Goal: Task Accomplishment & Management: Manage account settings

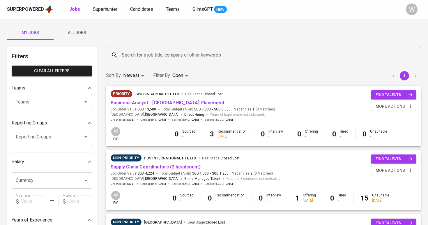
click at [79, 34] on span "All Jobs" at bounding box center [77, 32] width 40 height 7
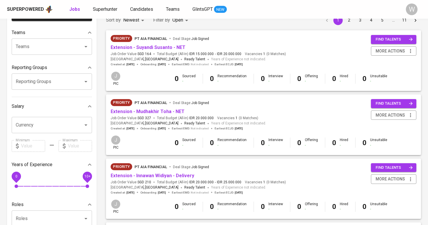
scroll to position [10, 0]
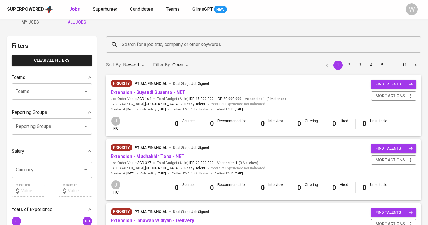
click at [151, 42] on input "Search for a job title, company or other keywords" at bounding box center [265, 44] width 290 height 11
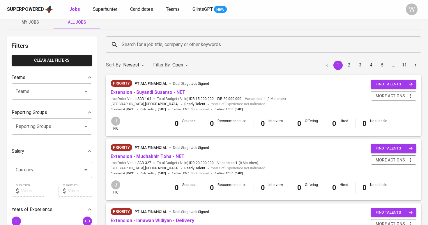
click at [128, 8] on div "Jobs Superhunter Candidates Teams GlintsGPT NEW" at bounding box center [148, 9] width 158 height 7
click at [134, 8] on span "Candidates" at bounding box center [141, 9] width 23 height 6
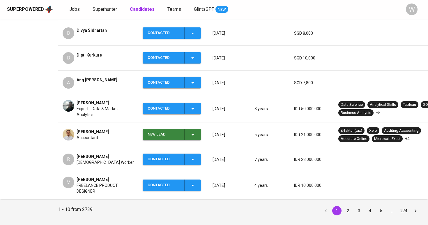
scroll to position [201, 0]
click at [104, 8] on span "Superhunter" at bounding box center [105, 9] width 24 height 6
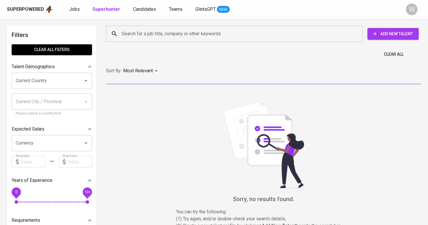
click at [140, 38] on input "Search for a job title, company or other keywords" at bounding box center [235, 33] width 231 height 11
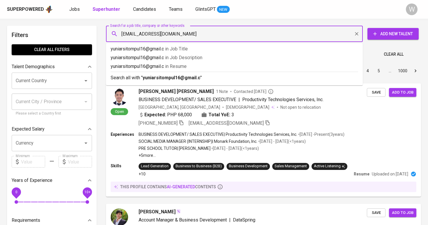
type input "yuniarsitompul16@gmail.com"
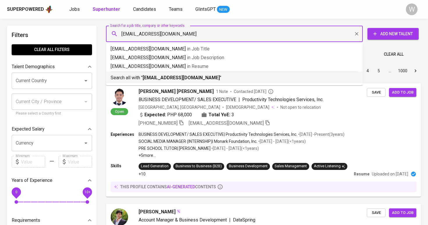
click at [175, 76] on b "yuniarsitompul16@gmail.com" at bounding box center [181, 78] width 77 height 6
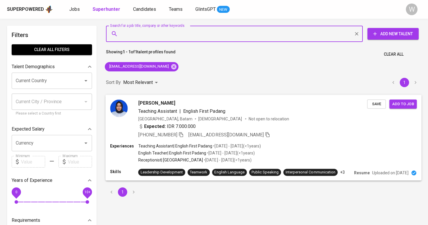
click at [172, 102] on div "[PERSON_NAME]" at bounding box center [252, 102] width 229 height 7
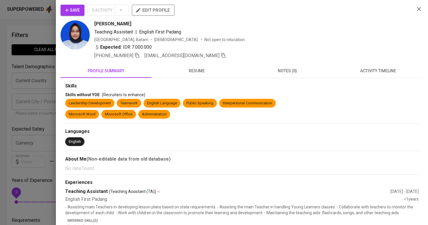
click at [61, 10] on button "Save" at bounding box center [73, 10] width 24 height 11
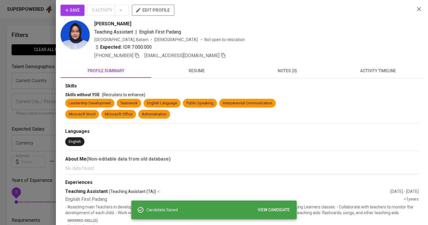
click at [50, 36] on div at bounding box center [214, 112] width 428 height 225
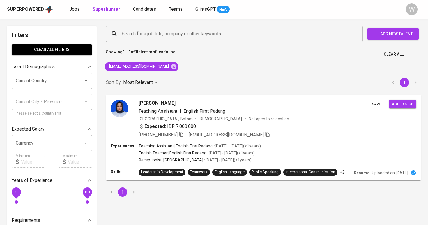
click at [133, 8] on span "Candidates" at bounding box center [144, 9] width 23 height 6
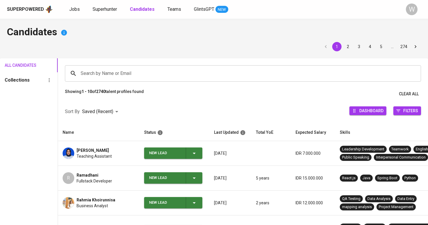
scroll to position [27, 0]
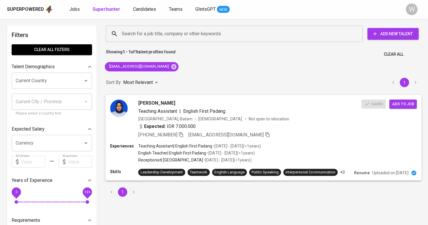
click at [394, 100] on span "Add to job" at bounding box center [403, 103] width 22 height 7
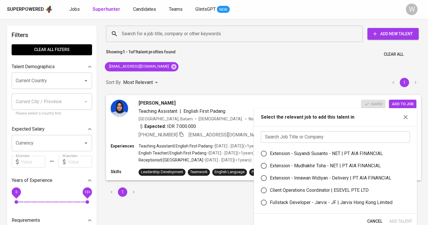
click at [315, 138] on input "text" at bounding box center [335, 137] width 149 height 12
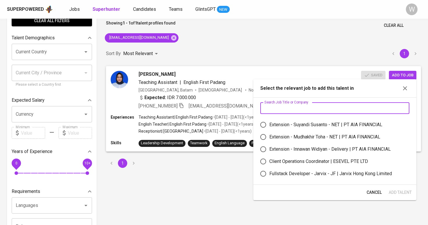
click at [294, 107] on input "text" at bounding box center [334, 108] width 149 height 12
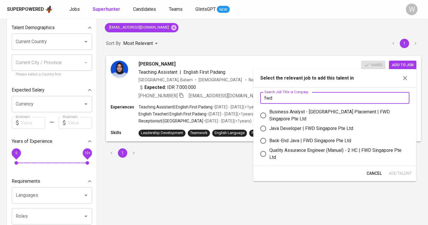
scroll to position [45, 0]
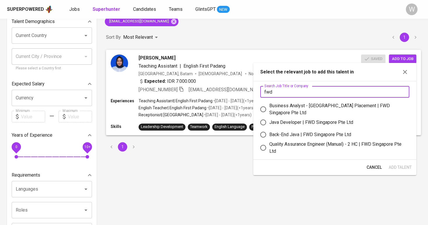
type input "fwd"
click at [300, 147] on div "Quality Assurance Engineer (Manual) - 2 HC | FWD Singapore Pte Ltd" at bounding box center [336, 148] width 135 height 14
click at [269, 147] on input "Quality Assurance Engineer (Manual) - 2 HC | FWD Singapore Pte Ltd" at bounding box center [263, 148] width 12 height 12
radio input "true"
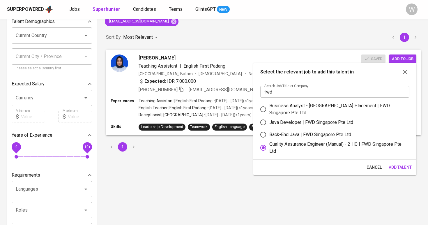
click at [394, 166] on span "Add Talent" at bounding box center [400, 167] width 23 height 7
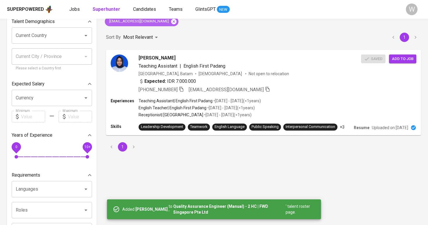
click at [171, 24] on icon at bounding box center [173, 21] width 5 height 5
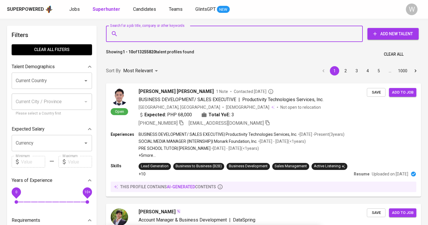
click at [160, 37] on input "Search for a job title, company or other keywords" at bounding box center [235, 33] width 231 height 11
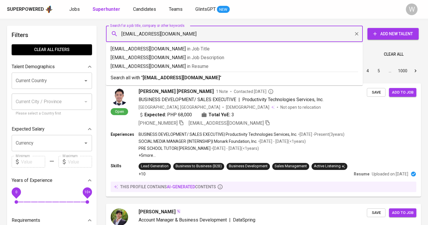
type input "ancakiky@gmail.com"
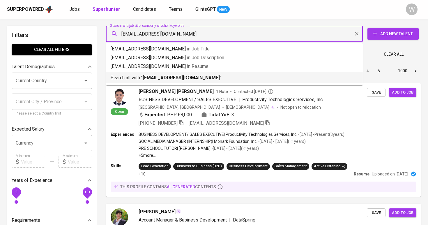
click at [164, 83] on li "Search all with " ancakiky@gmail.com "" at bounding box center [234, 77] width 257 height 11
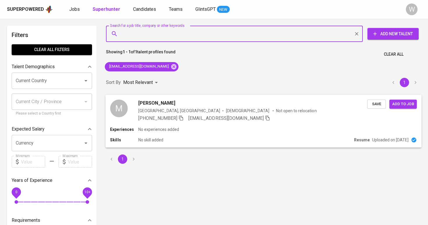
click at [368, 106] on button "Save" at bounding box center [376, 103] width 19 height 9
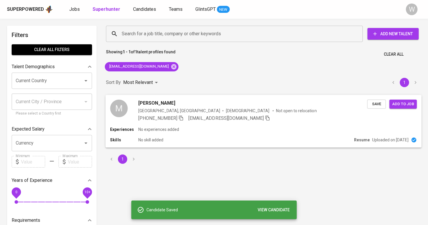
click at [403, 105] on span "Add to job" at bounding box center [403, 103] width 22 height 7
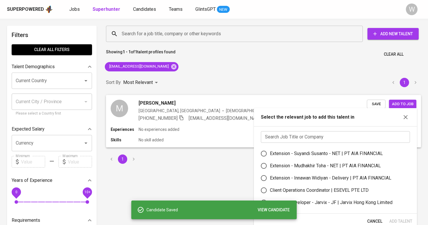
click at [322, 133] on input "text" at bounding box center [335, 137] width 149 height 12
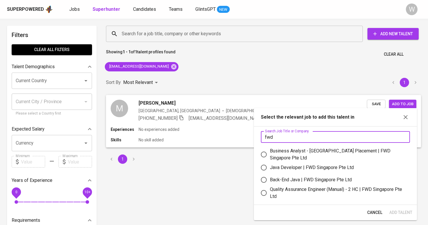
type input "fwd"
click at [322, 190] on div "Quality Assurance Engineer (Manual) - 2 HC | FWD Singapore Pte Ltd" at bounding box center [337, 193] width 135 height 14
click at [270, 190] on input "Quality Assurance Engineer (Manual) - 2 HC | FWD Singapore Pte Ltd" at bounding box center [264, 193] width 12 height 12
radio input "true"
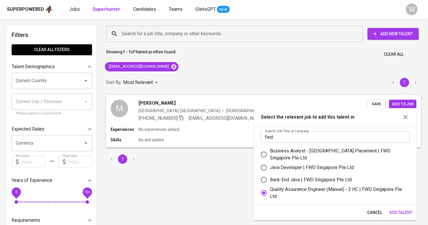
click at [395, 211] on span "Add Talent" at bounding box center [400, 212] width 23 height 7
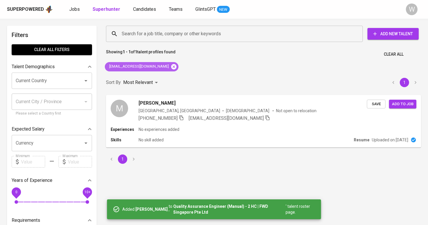
click at [171, 65] on icon at bounding box center [173, 66] width 5 height 5
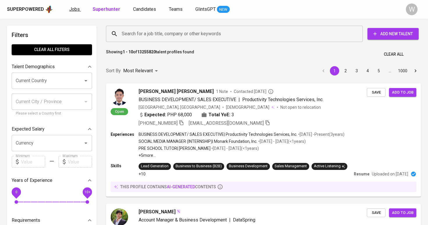
click at [72, 12] on link "Jobs" at bounding box center [75, 9] width 12 height 7
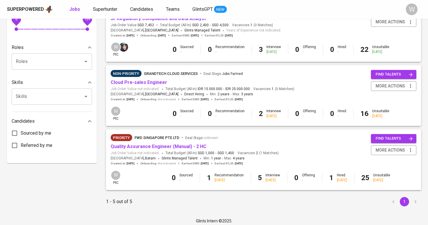
scroll to position [212, 0]
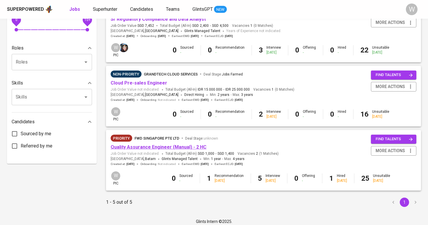
click at [147, 144] on link "Quality Assurance Engineer (Manual) - 2 HC" at bounding box center [159, 147] width 96 height 6
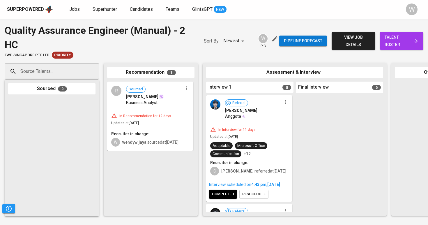
click at [399, 44] on span "talent roster" at bounding box center [402, 41] width 34 height 14
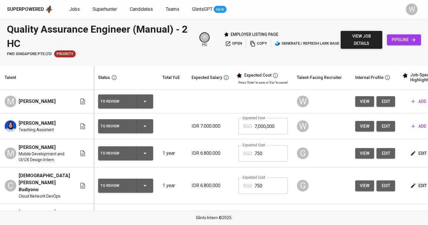
click at [262, 12] on div "Superpowered Jobs Superhunter Candidates Teams GlintsGPT NEW" at bounding box center [205, 9] width 396 height 9
click at [377, 124] on button "edit" at bounding box center [386, 126] width 19 height 11
click at [382, 103] on span "edit" at bounding box center [385, 101] width 9 height 7
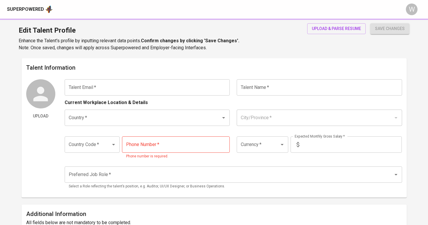
type input "yuniarsitompul16@gmail.com"
type input "Yuniar Sitompul"
type input "Indonesia"
type input "Batam, Kepulauan Riau"
type input "+62"
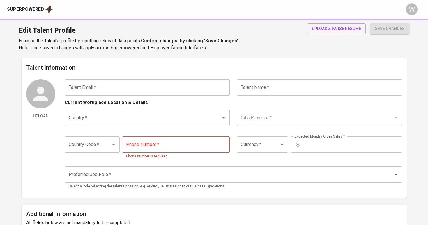
type input "852-6442-7283"
type input "IDR"
radio input "true"
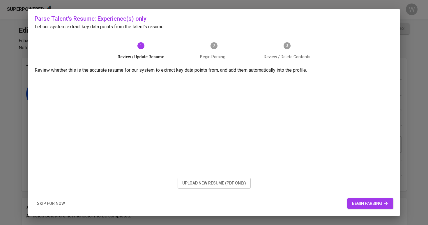
click at [219, 183] on span "upload new resume (pdf only)" at bounding box center [214, 182] width 64 height 7
click at [224, 183] on span "upload new resume (pdf only)" at bounding box center [214, 182] width 64 height 7
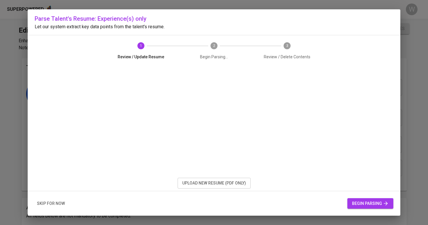
scroll to position [17, 0]
click at [353, 204] on span "begin parsing" at bounding box center [370, 203] width 37 height 7
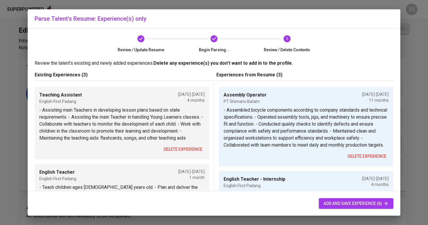
click at [184, 145] on button "delete experience" at bounding box center [182, 149] width 43 height 11
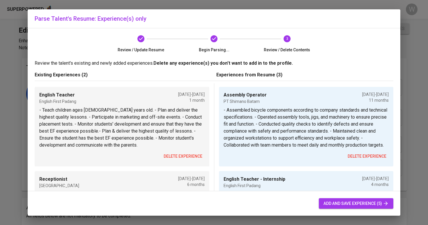
click at [183, 154] on span "delete experience" at bounding box center [183, 156] width 39 height 7
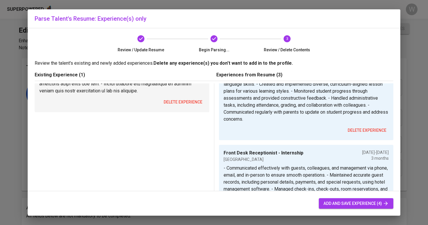
click at [185, 103] on span "delete experience" at bounding box center [183, 101] width 39 height 7
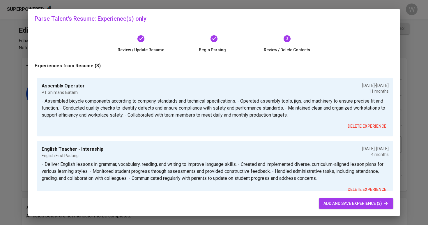
scroll to position [0, 0]
click at [325, 200] on span "add and save experience (3)" at bounding box center [356, 203] width 65 height 7
type input "Assembly Operator"
type input "PT Shimano Batam"
type input "09/01/2024"
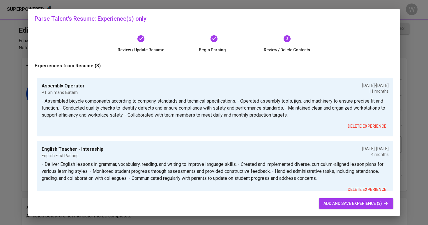
type input "08/01/2025"
type textarea "- Assembled bicycle components according to company standards and technical spe…"
type input "English Teacher - Internship"
type input "03/01/2023"
type input "07/01/2023"
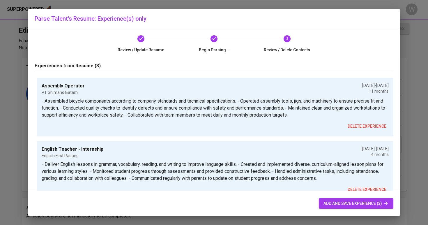
type textarea "- Deliver English lessons in grammar, vocabulary, reading, and writing to impro…"
type input "Front Desk Receptionist - Internship"
type input "Nagoya Plasa Hotel Batam"
type input "04/01/2019"
type textarea "- Communicated effectively with guests, colleagues, and management via phone, e…"
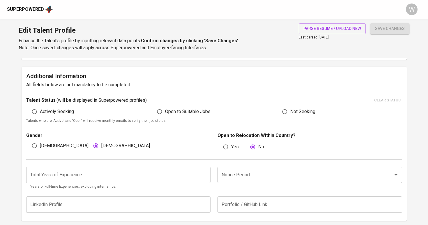
scroll to position [128, 0]
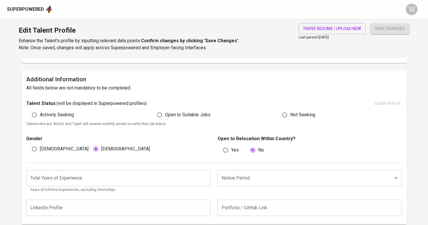
click at [167, 118] on label "Open to Suitable Jobs" at bounding box center [182, 114] width 57 height 11
click at [165, 118] on input "Open to Suitable Jobs" at bounding box center [159, 114] width 11 height 11
radio input "true"
click at [130, 180] on input "number" at bounding box center [118, 178] width 185 height 16
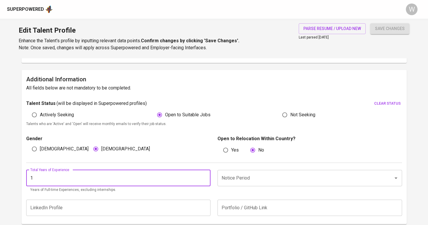
type input "1"
click at [261, 179] on input "Notice Period" at bounding box center [301, 177] width 163 height 11
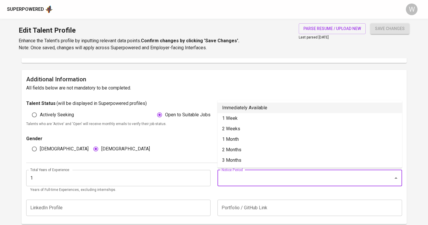
click at [256, 110] on li "Immediately Available" at bounding box center [310, 108] width 185 height 10
type input "Immediately Available"
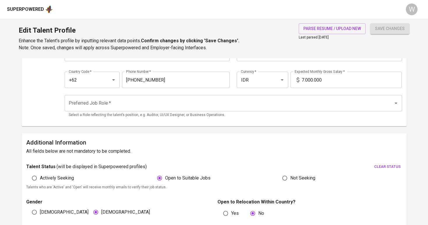
scroll to position [49, 0]
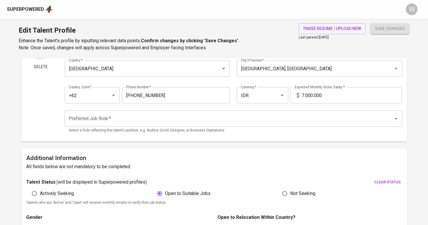
click at [305, 98] on input "7.000.000" at bounding box center [352, 95] width 100 height 16
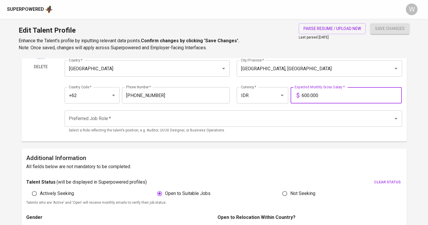
type input "6.800.000"
click at [286, 119] on input "Preferred Job Role   *" at bounding box center [225, 118] width 316 height 11
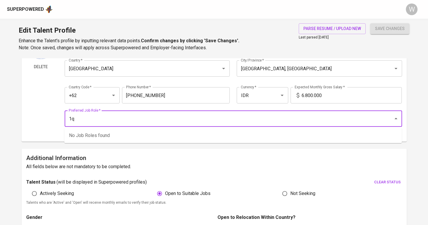
type input "1"
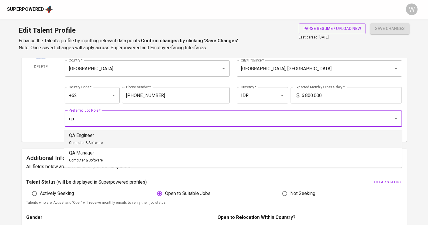
click at [243, 142] on li "QA Engineer Computer & Software" at bounding box center [233, 138] width 338 height 17
type input "QA Engineer"
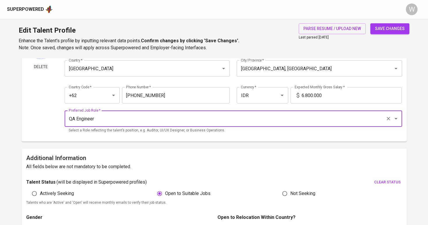
click at [390, 33] on button "save changes" at bounding box center [389, 28] width 39 height 11
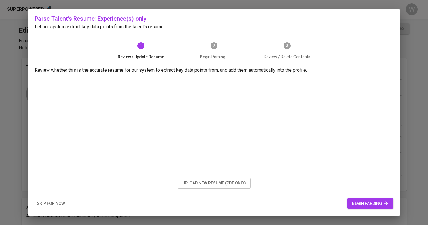
click at [193, 189] on div "Parse Talent's Resume: Experience(s) only Let our system extract key data point…" at bounding box center [214, 112] width 373 height 206
click at [194, 186] on span "upload new resume (pdf only)" at bounding box center [214, 182] width 64 height 7
click at [195, 186] on span "upload new resume (pdf only)" at bounding box center [214, 182] width 64 height 7
click at [359, 206] on span "begin parsing" at bounding box center [370, 203] width 37 height 7
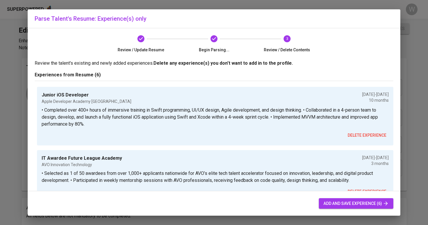
click at [348, 201] on span "add and save experience (6)" at bounding box center [356, 203] width 65 height 7
type input "IDR"
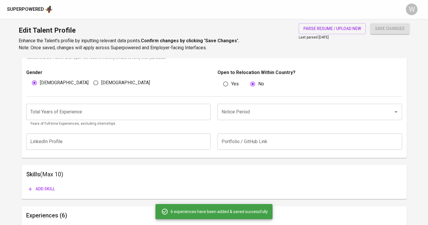
scroll to position [193, 0]
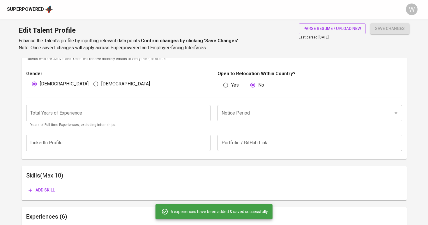
click at [182, 112] on input "number" at bounding box center [118, 113] width 185 height 16
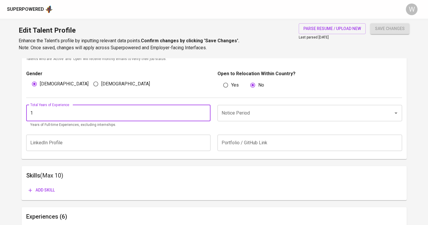
type input "1"
click at [258, 109] on input "Notice Period" at bounding box center [301, 112] width 163 height 11
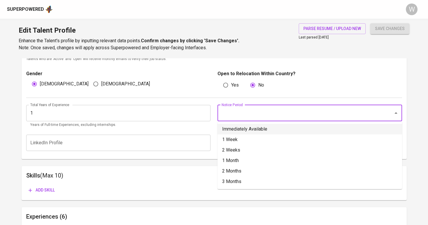
click at [254, 131] on li "Immediately Available" at bounding box center [310, 129] width 185 height 10
type input "Immediately Available"
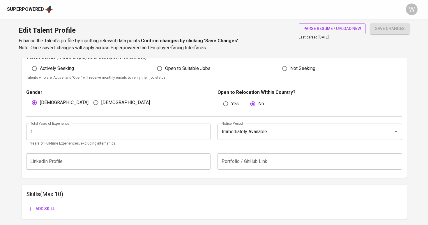
scroll to position [173, 0]
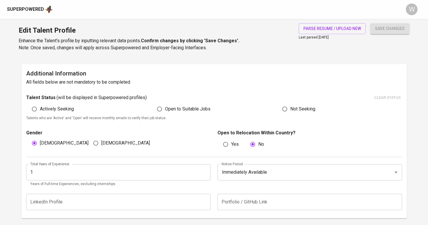
click at [175, 107] on span "Open to Suitable Jobs" at bounding box center [187, 108] width 45 height 7
click at [165, 107] on input "Open to Suitable Jobs" at bounding box center [159, 108] width 11 height 11
radio input "true"
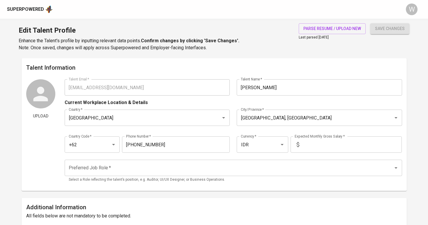
scroll to position [0, 0]
click at [318, 140] on input "text" at bounding box center [352, 144] width 100 height 16
type input "6.800.000"
click at [251, 68] on h6 "Talent Information" at bounding box center [214, 67] width 376 height 9
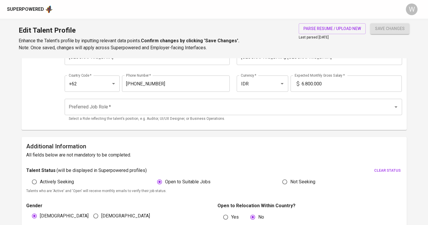
scroll to position [71, 0]
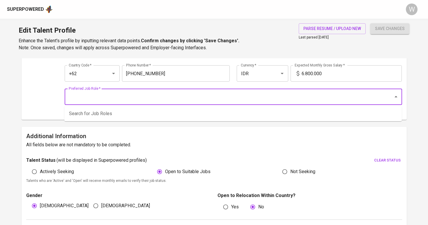
click at [204, 92] on input "Preferred Job Role   *" at bounding box center [225, 96] width 316 height 11
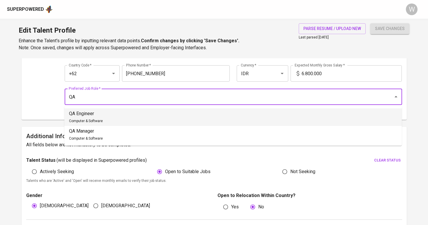
click at [173, 117] on li "QA Engineer Computer & Software" at bounding box center [233, 116] width 338 height 17
type input "QA Engineer"
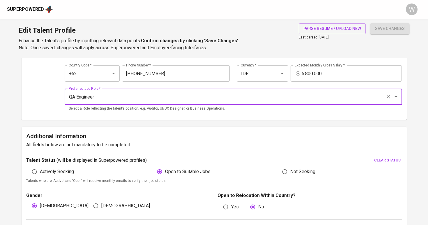
click at [379, 29] on span "save changes" at bounding box center [390, 28] width 30 height 7
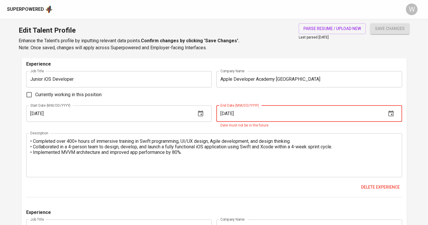
click at [232, 113] on input "12/01/2025" at bounding box center [298, 113] width 165 height 16
click at [222, 103] on div "Experience Job Title Junior iOS Developer Job Title Company Name Apple Develope…" at bounding box center [214, 129] width 376 height 137
click at [220, 96] on div "Currently working in this position" at bounding box center [214, 95] width 376 height 12
click at [227, 108] on input "12/12/2025" at bounding box center [298, 113] width 165 height 16
click at [232, 112] on input "12/12/2025" at bounding box center [298, 113] width 165 height 16
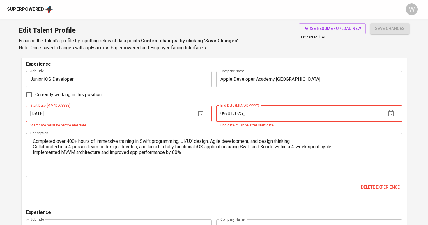
click at [206, 98] on div "Currently working in this position" at bounding box center [214, 95] width 376 height 12
click at [171, 113] on input "02/01/2025" at bounding box center [108, 113] width 165 height 16
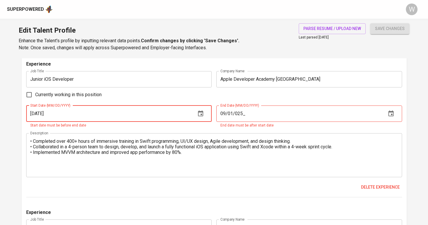
click at [43, 111] on input "02/01/2025" at bounding box center [108, 113] width 165 height 16
click at [203, 111] on icon "button" at bounding box center [200, 113] width 5 height 6
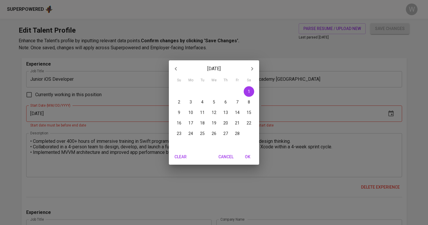
click at [249, 153] on span "OK" at bounding box center [248, 156] width 14 height 7
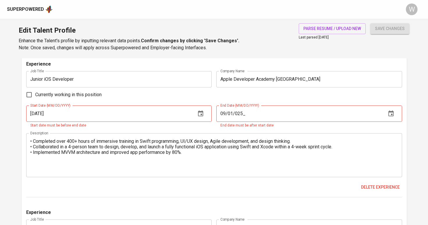
click at [239, 114] on input "09/01/025_" at bounding box center [298, 113] width 165 height 16
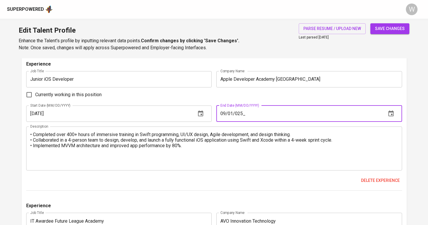
type input "09/01/2025"
click at [379, 30] on span "save changes" at bounding box center [390, 28] width 30 height 7
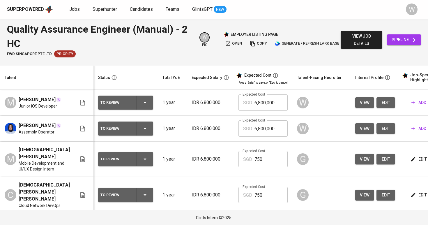
click at [200, 91] on td "IDR 6.800.000" at bounding box center [210, 103] width 47 height 26
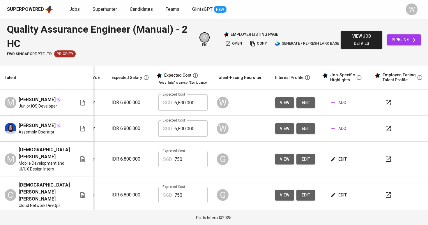
scroll to position [0, 80]
click at [333, 102] on span "add" at bounding box center [339, 102] width 15 height 7
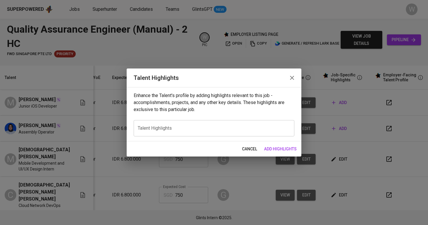
click at [201, 125] on textarea at bounding box center [214, 128] width 153 height 6
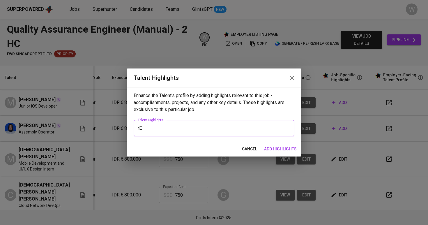
type textarea "r"
paste textarea "[URL][DOMAIN_NAME]"
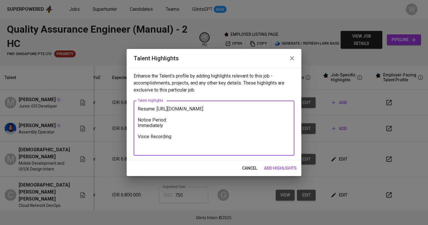
type textarea "Resume: [URL][DOMAIN_NAME] Notice Period: Immediately Voice Recording:"
click at [284, 167] on span "add highlights" at bounding box center [280, 168] width 33 height 7
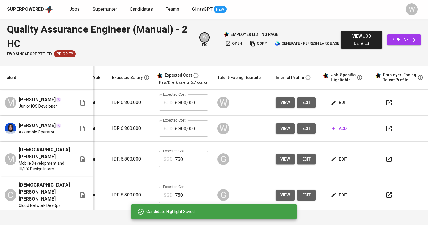
click at [284, 168] on td "view edit" at bounding box center [295, 159] width 49 height 35
click at [284, 161] on button "view" at bounding box center [285, 159] width 19 height 11
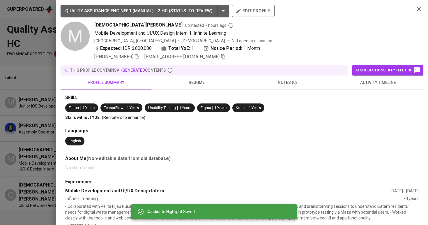
click at [282, 169] on p "No data found." at bounding box center [242, 167] width 354 height 7
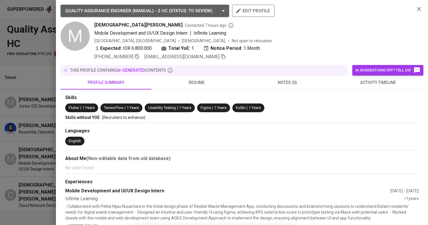
click at [282, 169] on p "No data found." at bounding box center [242, 167] width 354 height 7
click at [330, 101] on section "Skills Flutter | 1 Years TensorFlow | 1 Years Usability Testing | 1 Years Figma…" at bounding box center [242, 107] width 354 height 26
click at [39, 132] on div at bounding box center [214, 112] width 428 height 225
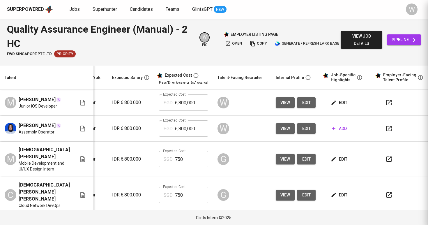
click at [37, 132] on div at bounding box center [214, 112] width 428 height 225
click at [331, 103] on icon "button" at bounding box center [334, 103] width 6 height 6
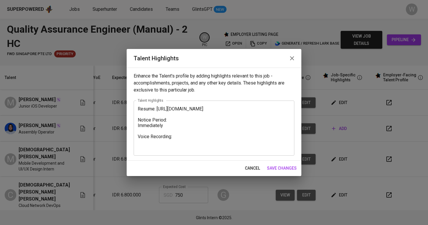
click at [225, 143] on textarea "Resume: https://glints.sg.larksuite.com/file/YQwzbBC3Wo7A3jxk3nrljOfWgHh?from=f…" at bounding box center [214, 128] width 153 height 44
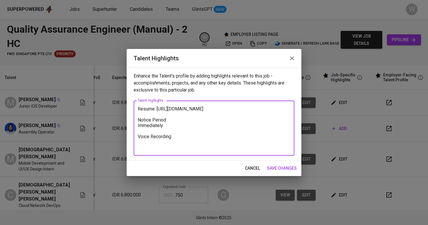
click at [286, 169] on span "save changes" at bounding box center [282, 168] width 30 height 7
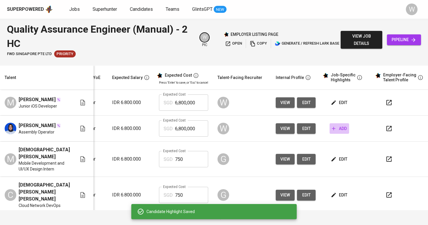
click at [332, 129] on span "add" at bounding box center [339, 128] width 15 height 7
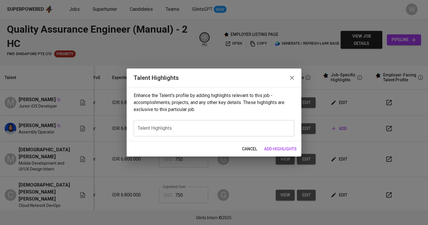
click at [238, 127] on textarea at bounding box center [214, 128] width 153 height 6
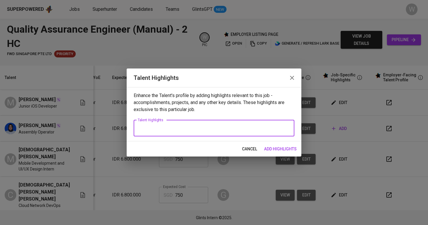
paste textarea "Resume: https://glints.sg.larksuite.com/file/YQwzbBC3Wo7A3jxk3nrljOfWgHh?from=f…"
type textarea "Resume: https://glints.sg.larksuite.com/file/YQwzbBC3Wo7A3jxk3nrljOfWgHh?from=f…"
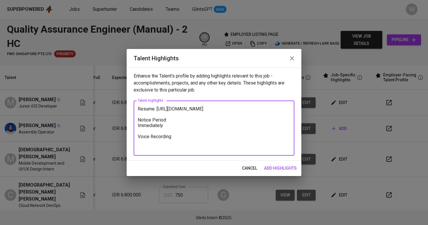
click at [281, 167] on span "add highlights" at bounding box center [280, 168] width 33 height 7
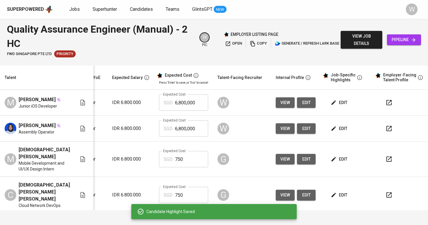
click at [331, 101] on icon "button" at bounding box center [334, 103] width 6 height 6
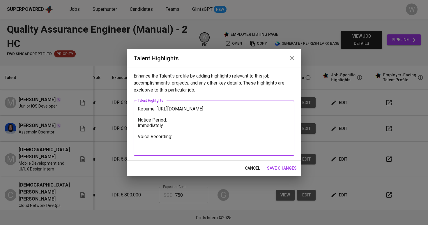
drag, startPoint x: 182, startPoint y: 118, endPoint x: 134, endPoint y: 114, distance: 48.7
click at [134, 114] on div "Resume: https://glints.sg.larksuite.com/file/YQwzbBC3Wo7A3jxk3nrljOfWgHh?from=f…" at bounding box center [214, 127] width 161 height 55
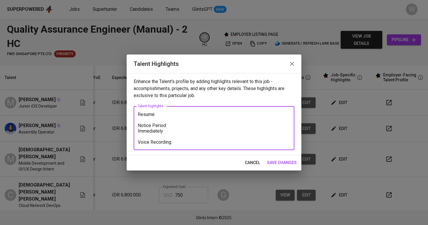
paste textarea "https://glints.sg.larksuite.com/file/HDwLbA4O9ofmLXxd477lefxngjg?from=from_copy…"
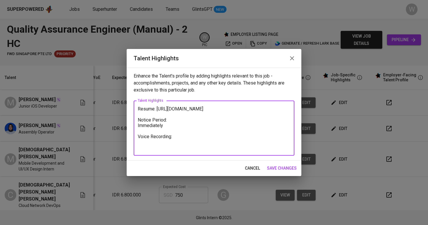
type textarea "Resume: [URL][DOMAIN_NAME] Notice Period: Immediately Voice Recording:"
click at [291, 167] on span "save changes" at bounding box center [282, 168] width 30 height 7
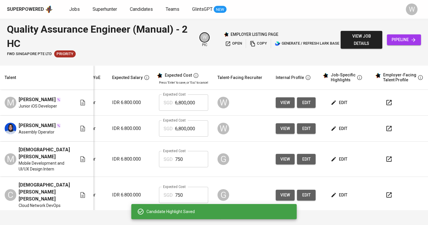
click at [334, 131] on span "edit" at bounding box center [339, 128] width 15 height 7
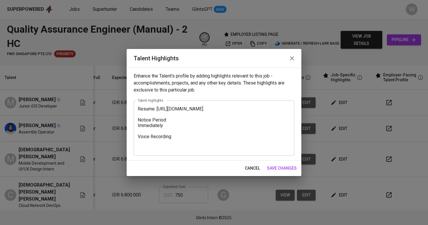
click at [138, 107] on textarea "Resume: https://glints.sg.larksuite.com/file/YQwzbBC3Wo7A3jxk3nrljOfWgHh?from=f…" at bounding box center [214, 128] width 153 height 44
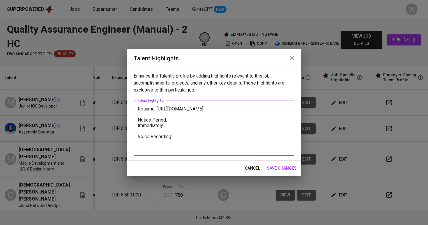
paste textarea "Got it — I’ll clean the notes so they’re client-facing, removing expectation sa…"
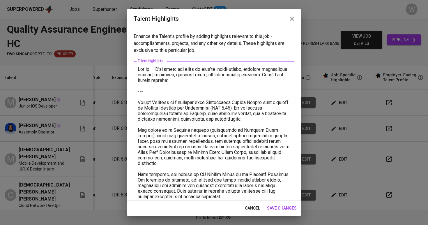
scroll to position [153, 0]
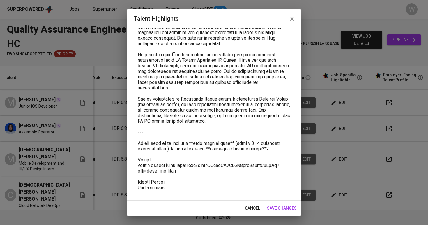
drag, startPoint x: 158, startPoint y: 143, endPoint x: 130, endPoint y: 128, distance: 31.9
click at [130, 128] on div "Enhance the Talent's profile by adding highlights relevant to this job - accomp…" at bounding box center [214, 114] width 175 height 172
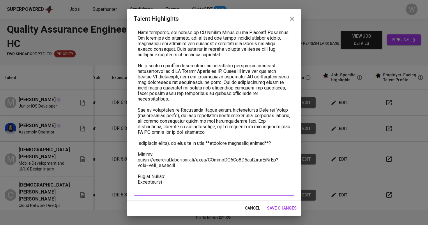
scroll to position [142, 0]
drag, startPoint x: 270, startPoint y: 138, endPoint x: 139, endPoint y: 138, distance: 131.4
click at [139, 138] on textarea at bounding box center [214, 58] width 153 height 266
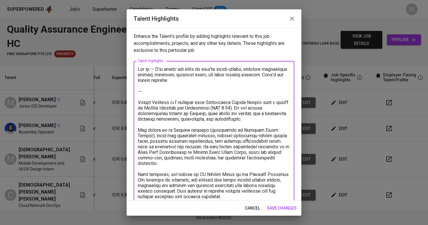
scroll to position [0, 0]
drag, startPoint x: 152, startPoint y: 94, endPoint x: 126, endPoint y: 67, distance: 36.9
click at [126, 67] on div "Talent Highlights Enhance the Talent's profile by adding highlights relevant to…" at bounding box center [214, 112] width 428 height 225
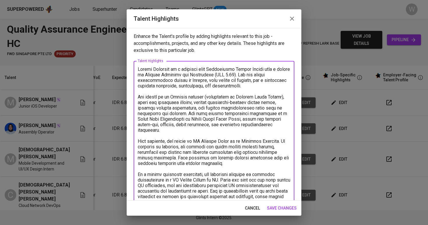
click at [172, 70] on textarea at bounding box center [214, 176] width 153 height 221
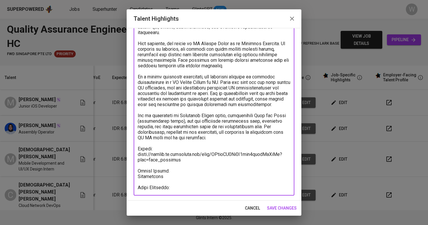
scroll to position [98, 0]
click at [191, 169] on textarea at bounding box center [214, 79] width 153 height 221
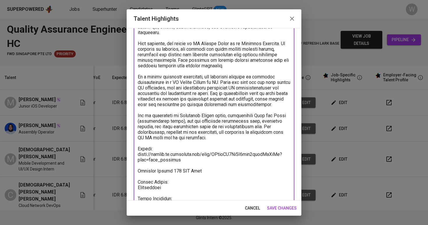
type textarea "Yuniar is a graduate from Universitas Negeri Padang with a degree in English La…"
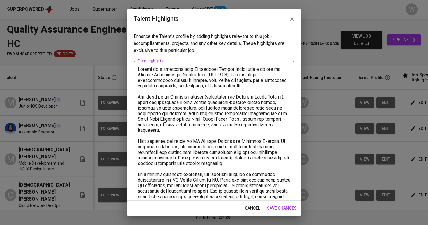
scroll to position [99, 0]
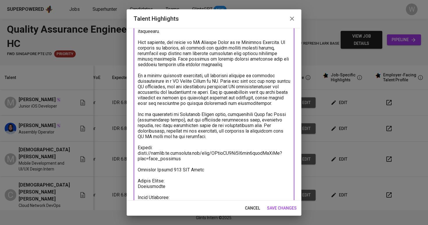
paste textarea "[URL][DOMAIN_NAME]"
type textarea "Yuniar is a graduate from [GEOGRAPHIC_DATA] with a degree in English Language a…"
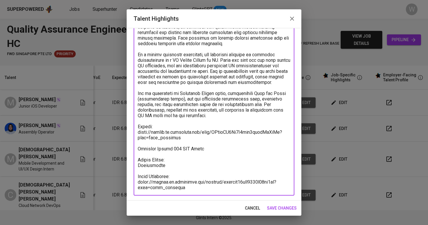
click at [286, 206] on span "save changes" at bounding box center [282, 207] width 30 height 7
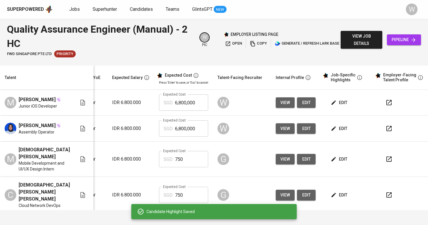
click at [335, 106] on span "edit" at bounding box center [339, 102] width 15 height 7
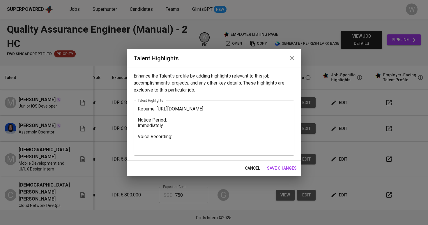
click at [139, 107] on textarea "Resume: [URL][DOMAIN_NAME] Notice Period: Immediately Voice Recording:" at bounding box center [214, 128] width 153 height 44
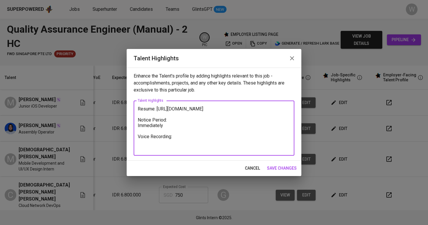
paste textarea "Here are the highlighted notes about [PERSON_NAME], combining insights from the…"
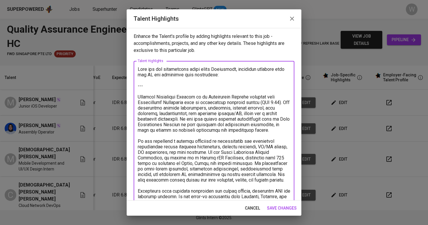
scroll to position [269, 0]
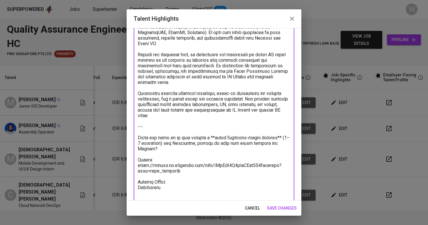
drag, startPoint x: 287, startPoint y: 144, endPoint x: 133, endPoint y: 125, distance: 154.7
click at [133, 125] on div "Enhance the Talent's profile by adding highlights relevant to this job - accomp…" at bounding box center [214, 114] width 175 height 172
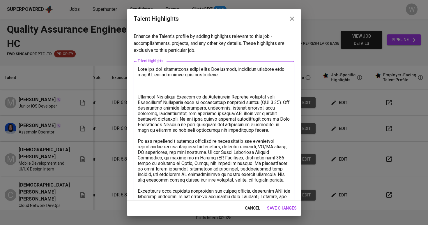
scroll to position [0, 0]
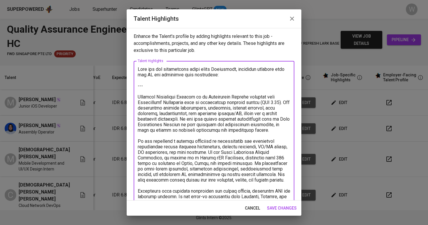
drag, startPoint x: 138, startPoint y: 68, endPoint x: 139, endPoint y: 92, distance: 24.5
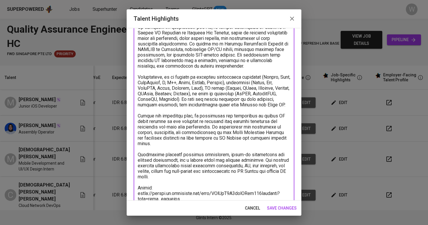
scroll to position [203, 0]
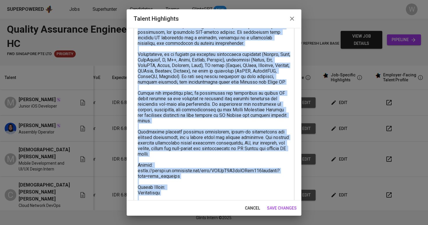
drag, startPoint x: 136, startPoint y: 92, endPoint x: 167, endPoint y: 113, distance: 38.0
click at [167, 113] on div "x Talent Highlights" at bounding box center [214, 35] width 161 height 354
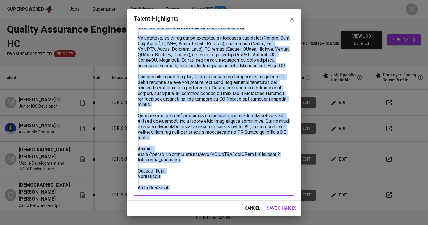
click at [185, 112] on textarea at bounding box center [214, 18] width 153 height 343
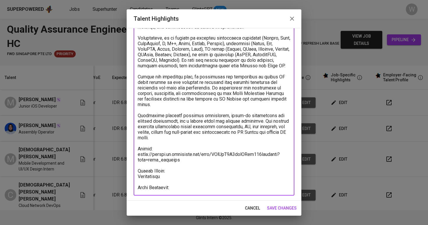
drag, startPoint x: 139, startPoint y: 77, endPoint x: 188, endPoint y: 105, distance: 56.2
click at [188, 105] on textarea at bounding box center [214, 18] width 153 height 343
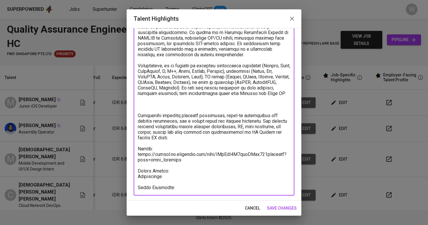
scroll to position [192, 0]
drag, startPoint x: 181, startPoint y: 140, endPoint x: 132, endPoint y: 115, distance: 54.5
click at [132, 115] on div "Enhance the Talent's profile by adding highlights relevant to this job - accomp…" at bounding box center [214, 114] width 175 height 172
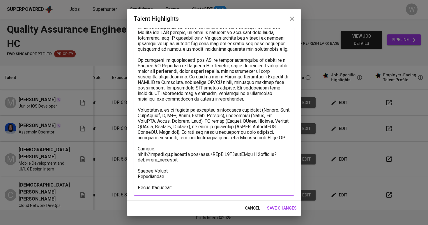
scroll to position [147, 0]
click at [179, 191] on div "x Talent Highlights" at bounding box center [214, 54] width 161 height 282
click at [179, 187] on textarea at bounding box center [214, 54] width 153 height 271
paste textarea "[URL][DOMAIN_NAME]"
type textarea "[PERSON_NAME] is an Information Systems graduate from [GEOGRAPHIC_DATA] with an…"
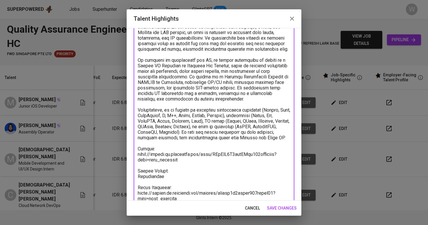
scroll to position [149, 0]
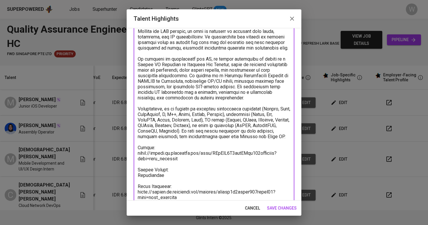
click at [292, 211] on span "save changes" at bounding box center [282, 207] width 30 height 7
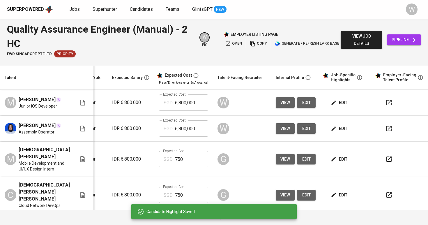
click at [292, 211] on div "Candidate Highlight Saved" at bounding box center [213, 211] width 165 height 15
click at [186, 167] on input "750" at bounding box center [191, 159] width 33 height 16
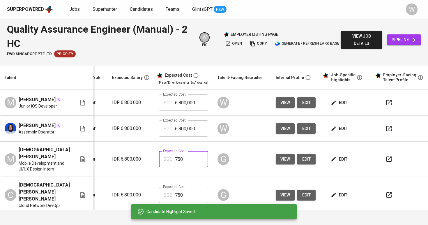
click at [186, 167] on input "750" at bounding box center [191, 159] width 33 height 16
click at [239, 125] on div "W" at bounding box center [242, 128] width 49 height 14
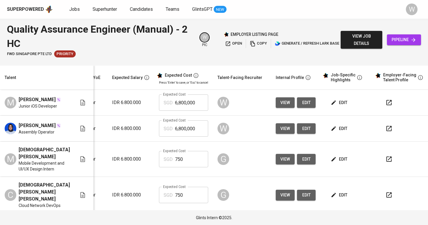
click at [335, 102] on span "edit" at bounding box center [339, 102] width 15 height 7
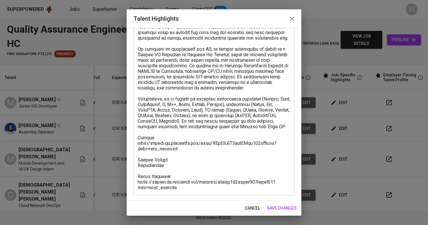
scroll to position [158, 0]
click at [172, 155] on textarea at bounding box center [214, 49] width 153 height 282
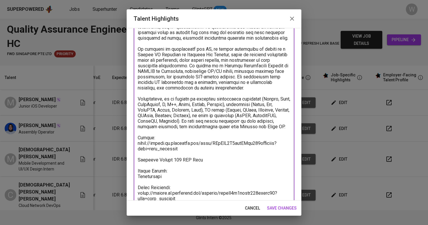
type textarea "[PERSON_NAME] is an Information Systems graduate from [GEOGRAPHIC_DATA] with an…"
click at [274, 198] on textarea at bounding box center [214, 54] width 153 height 293
click at [276, 208] on span "save changes" at bounding box center [282, 207] width 30 height 7
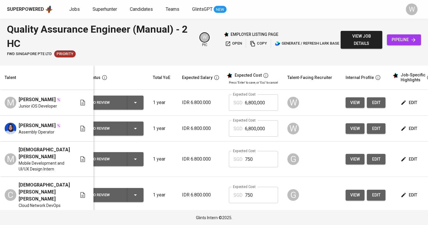
scroll to position [0, 10]
click at [252, 100] on input "6,800,000" at bounding box center [261, 102] width 33 height 16
type input "725"
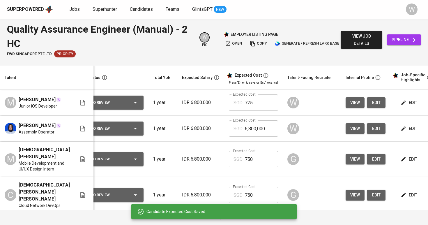
click at [262, 133] on input "6,800,000" at bounding box center [261, 128] width 33 height 16
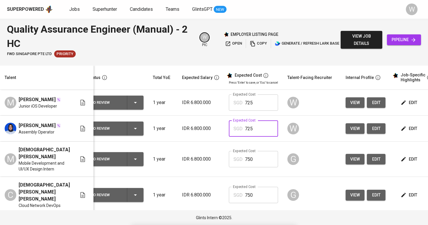
type input "725"
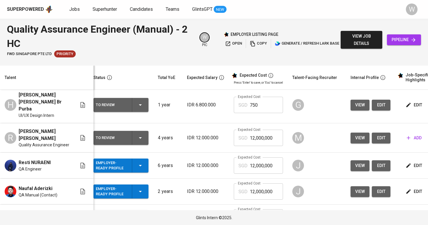
scroll to position [0, 4]
click at [137, 188] on icon "button" at bounding box center [140, 191] width 7 height 7
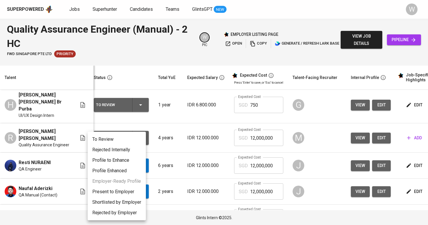
click at [176, 171] on div at bounding box center [214, 112] width 428 height 225
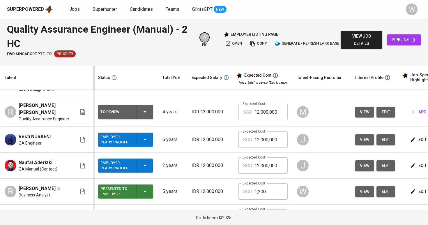
scroll to position [193, 0]
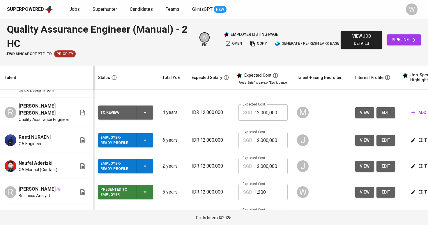
click at [141, 133] on div "Employer-Ready Profile" at bounding box center [125, 140] width 50 height 14
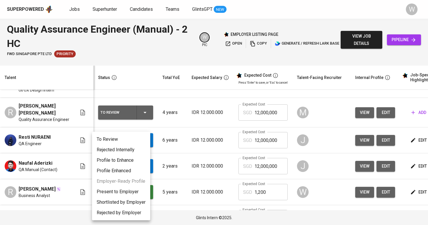
click at [131, 141] on li "To Review" at bounding box center [121, 139] width 58 height 10
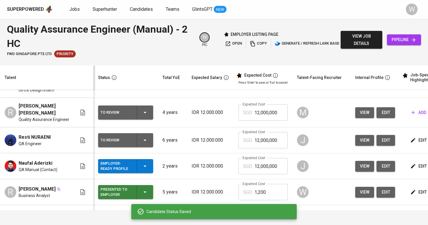
click at [143, 159] on div "Employer-Ready Profile" at bounding box center [125, 166] width 50 height 14
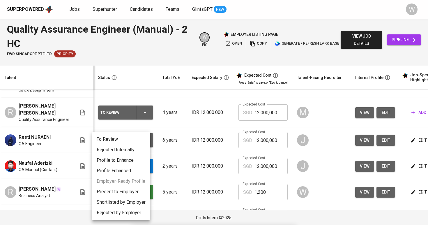
click at [133, 138] on li "To Review" at bounding box center [121, 139] width 58 height 10
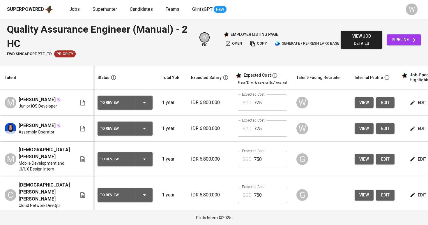
scroll to position [0, 1]
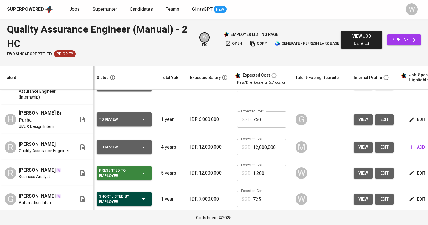
scroll to position [194, 0]
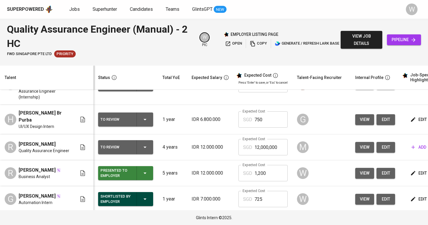
click at [130, 151] on div "To Review" at bounding box center [125, 147] width 50 height 14
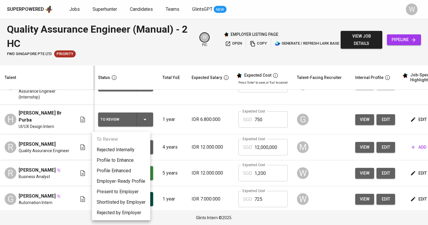
click at [216, 154] on div at bounding box center [214, 112] width 428 height 225
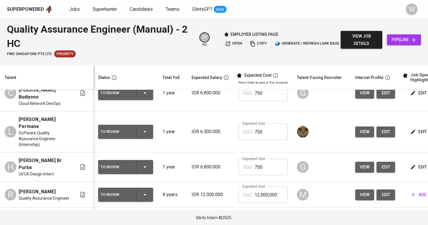
scroll to position [333, 0]
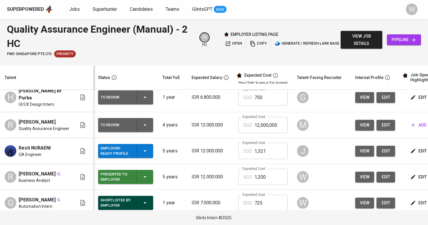
scroll to position [191, 0]
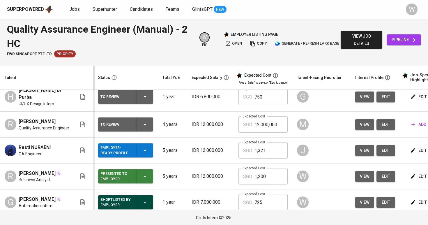
click at [140, 157] on div "Employer-Ready Profile" at bounding box center [125, 150] width 50 height 14
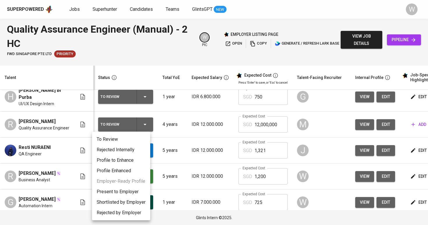
click at [140, 141] on li "To Review" at bounding box center [121, 139] width 58 height 10
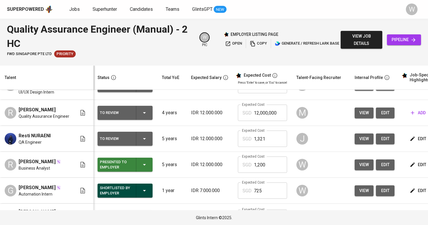
scroll to position [202, 1]
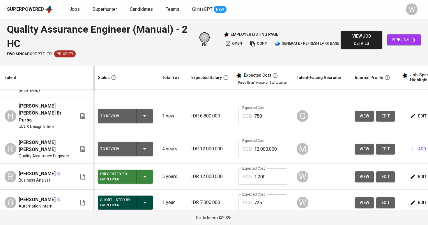
scroll to position [203, 0]
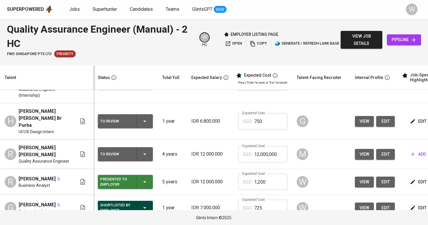
click at [406, 120] on td "edit" at bounding box center [426, 121] width 52 height 36
click at [410, 118] on icon "button" at bounding box center [413, 121] width 6 height 6
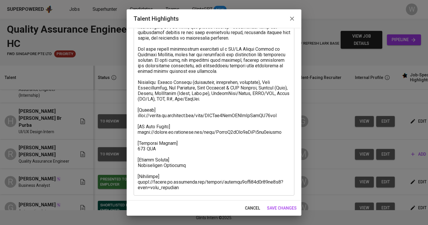
scroll to position [92, 0]
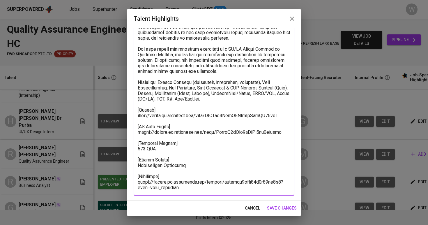
drag, startPoint x: 287, startPoint y: 114, endPoint x: 136, endPoint y: 115, distance: 150.6
click at [136, 115] on div "x Talent Highlights" at bounding box center [214, 82] width 161 height 227
drag, startPoint x: 185, startPoint y: 188, endPoint x: 131, endPoint y: 181, distance: 54.3
click at [131, 181] on div "Enhance the Talent's profile by adding highlights relevant to this job - accomp…" at bounding box center [214, 114] width 175 height 172
click at [275, 210] on span "save changes" at bounding box center [282, 207] width 30 height 7
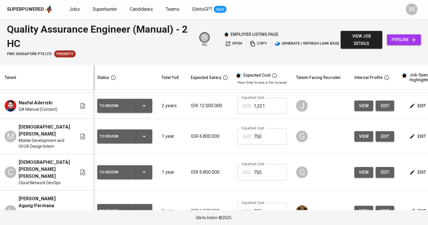
scroll to position [106, 1]
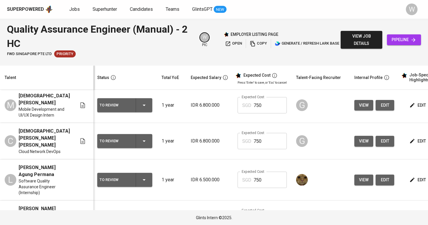
click at [411, 178] on span "edit" at bounding box center [418, 179] width 15 height 7
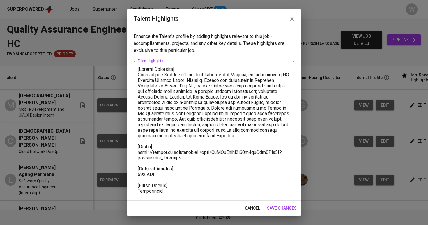
drag, startPoint x: 182, startPoint y: 160, endPoint x: 138, endPoint y: 154, distance: 44.9
click at [138, 154] on textarea at bounding box center [214, 152] width 153 height 172
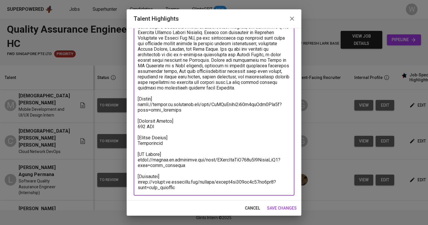
scroll to position [48, 0]
drag, startPoint x: 197, startPoint y: 188, endPoint x: 136, endPoint y: 183, distance: 61.0
click at [136, 183] on div "x Talent Highlights" at bounding box center [214, 104] width 161 height 182
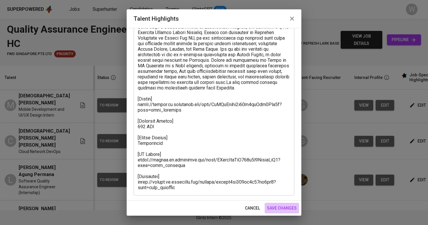
click at [284, 208] on span "save changes" at bounding box center [282, 207] width 30 height 7
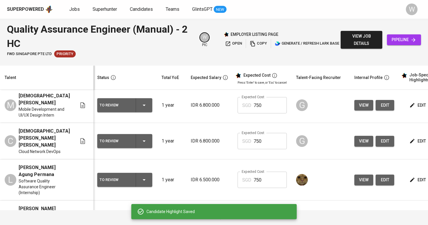
scroll to position [103, 1]
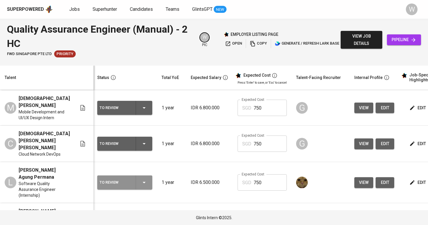
click at [141, 179] on icon "button" at bounding box center [144, 182] width 7 height 7
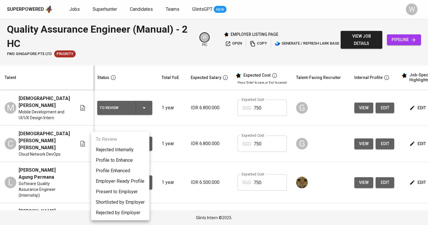
click at [135, 162] on li "Profile to Enhance" at bounding box center [120, 160] width 58 height 10
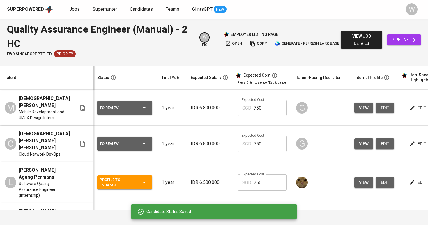
click at [410, 142] on icon "button" at bounding box center [412, 144] width 4 height 4
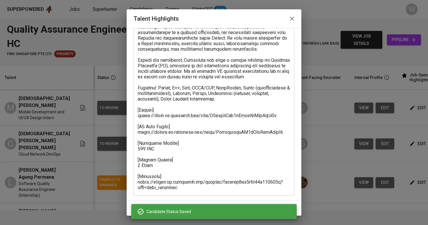
scroll to position [98, 0]
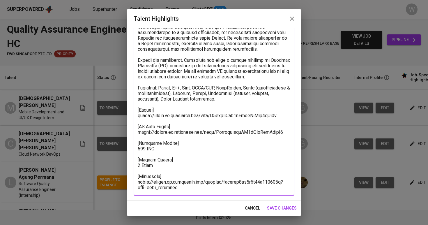
drag, startPoint x: 282, startPoint y: 115, endPoint x: 128, endPoint y: 117, distance: 153.8
click at [128, 117] on div "Enhance the Talent's profile by adding highlights relevant to this job - accomp…" at bounding box center [214, 114] width 175 height 172
drag, startPoint x: 153, startPoint y: 184, endPoint x: 197, endPoint y: 188, distance: 44.1
click at [153, 184] on textarea at bounding box center [214, 79] width 153 height 221
drag, startPoint x: 192, startPoint y: 187, endPoint x: 133, endPoint y: 183, distance: 59.6
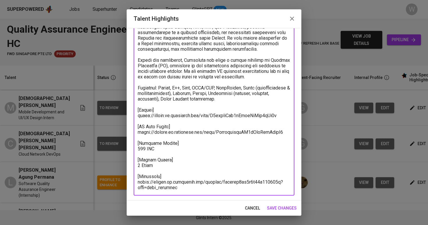
click at [133, 183] on div "Enhance the Talent's profile by adding highlights relevant to this job - accomp…" at bounding box center [214, 114] width 175 height 172
click at [285, 207] on span "save changes" at bounding box center [282, 207] width 30 height 7
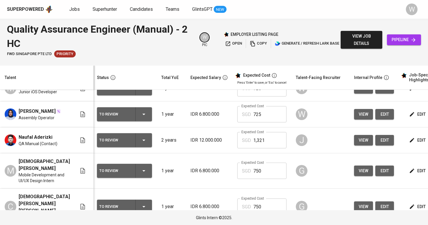
scroll to position [0, 1]
click at [416, 173] on span "edit" at bounding box center [417, 170] width 15 height 7
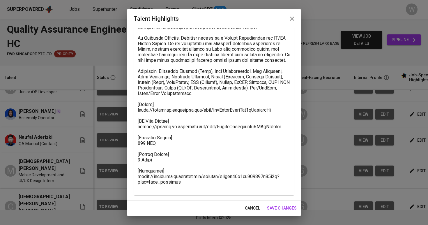
scroll to position [87, 0]
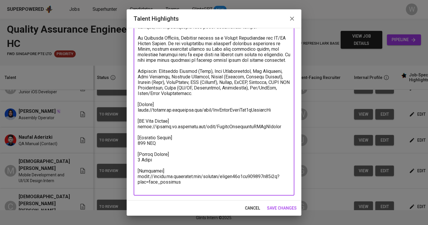
drag, startPoint x: 268, startPoint y: 117, endPoint x: 134, endPoint y: 116, distance: 134.3
click at [134, 116] on div "x Talent Highlights" at bounding box center [214, 84] width 161 height 221
click at [136, 169] on div "x Talent Highlights" at bounding box center [214, 84] width 161 height 221
click at [151, 166] on textarea at bounding box center [214, 85] width 153 height 210
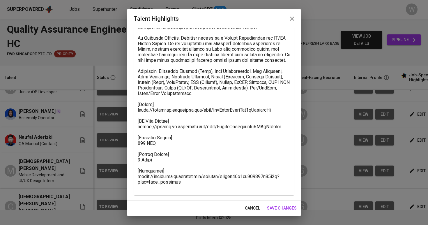
drag, startPoint x: 183, startPoint y: 190, endPoint x: 139, endPoint y: 183, distance: 45.5
click at [137, 183] on div "x Talent Highlights" at bounding box center [214, 84] width 161 height 221
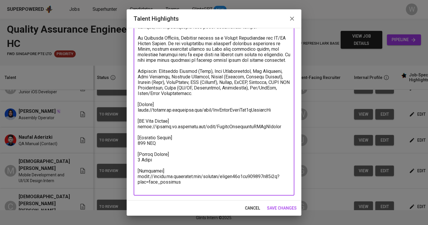
drag, startPoint x: 139, startPoint y: 183, endPoint x: 187, endPoint y: 190, distance: 48.6
click at [187, 190] on textarea at bounding box center [214, 85] width 153 height 210
click at [272, 206] on span "save changes" at bounding box center [282, 207] width 30 height 7
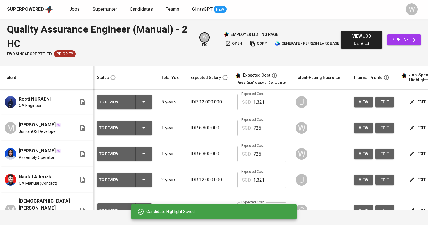
scroll to position [0, 1]
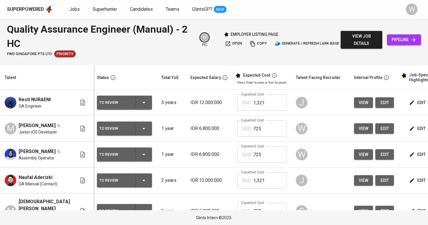
click at [407, 178] on td "edit" at bounding box center [425, 180] width 52 height 26
click at [409, 183] on icon "button" at bounding box center [412, 180] width 6 height 6
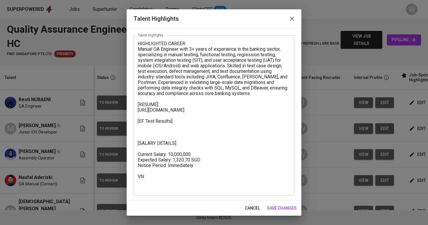
scroll to position [26, 0]
click at [275, 207] on span "save changes" at bounding box center [282, 207] width 30 height 7
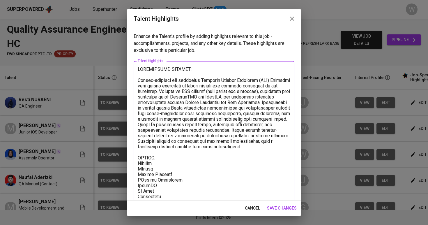
scroll to position [170, 0]
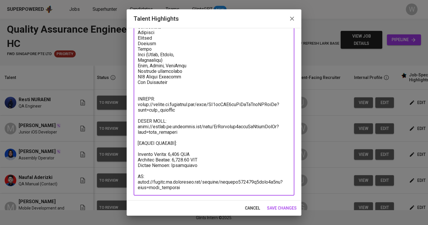
drag, startPoint x: 187, startPoint y: 109, endPoint x: 136, endPoint y: 106, distance: 51.6
click at [136, 106] on div "x Talent Highlights" at bounding box center [214, 43] width 161 height 304
drag, startPoint x: 192, startPoint y: 184, endPoint x: 144, endPoint y: 186, distance: 47.8
click at [143, 186] on textarea at bounding box center [214, 43] width 153 height 293
drag, startPoint x: 187, startPoint y: 188, endPoint x: 136, endPoint y: 183, distance: 51.5
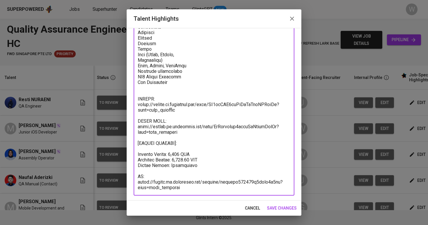
click at [136, 183] on div "x Talent Highlights" at bounding box center [214, 43] width 161 height 304
click at [204, 159] on textarea at bounding box center [214, 43] width 153 height 293
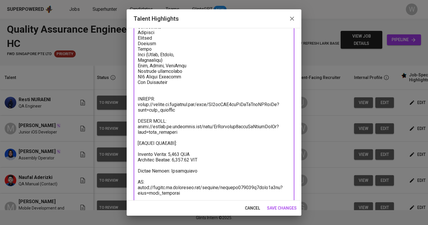
type textarea "HIGHLIGHTED SUMMARY: Detail-oriented and proactive Software Quality Assurance (…"
click at [278, 201] on div "cancel save changes" at bounding box center [214, 207] width 175 height 15
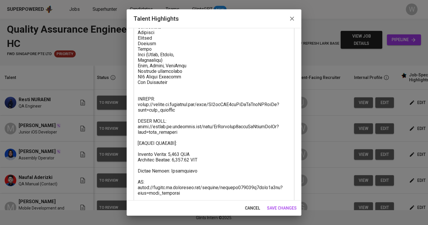
click at [278, 206] on span "save changes" at bounding box center [282, 207] width 30 height 7
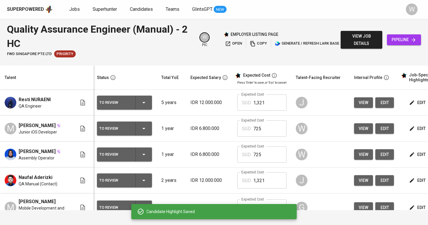
click at [133, 105] on div "To Review" at bounding box center [124, 103] width 50 height 14
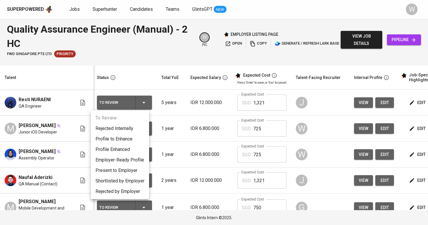
click at [122, 169] on li "Present to Employer" at bounding box center [120, 170] width 58 height 10
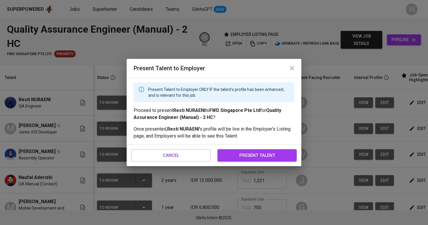
click at [273, 163] on div "cancel present talent" at bounding box center [214, 155] width 175 height 22
click at [271, 157] on span "present talent" at bounding box center [257, 155] width 66 height 8
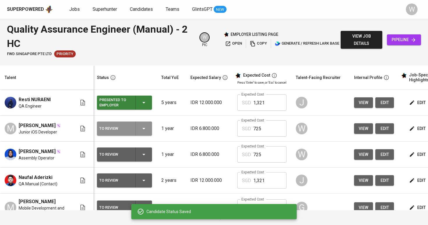
click at [131, 134] on div "To Review" at bounding box center [124, 128] width 50 height 14
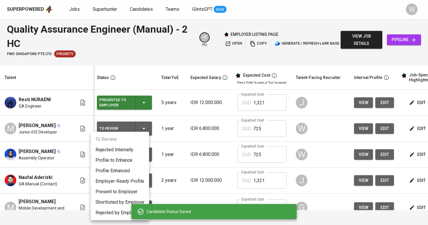
click at [124, 188] on li "Present to Employer" at bounding box center [120, 191] width 58 height 10
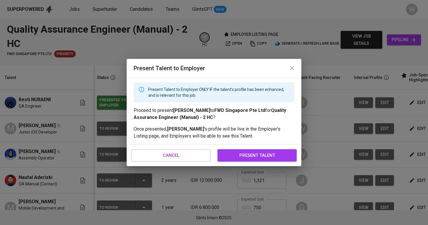
click at [239, 161] on button "present talent" at bounding box center [257, 155] width 79 height 12
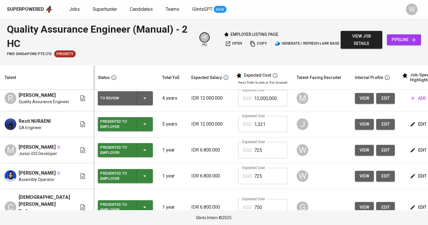
scroll to position [63, 0]
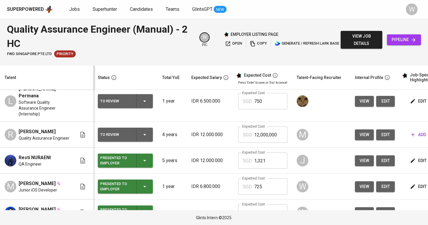
click at [235, 43] on span "open" at bounding box center [233, 43] width 17 height 7
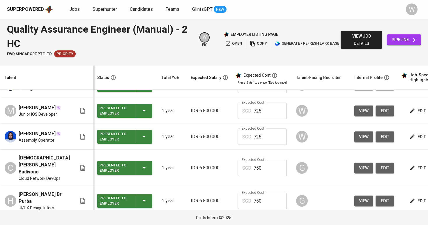
scroll to position [138, 1]
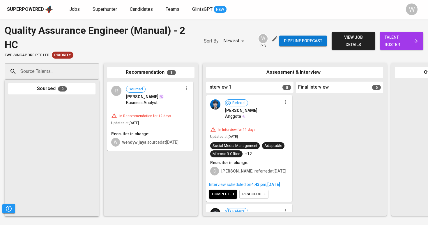
click at [399, 40] on span "talent roster" at bounding box center [402, 41] width 34 height 14
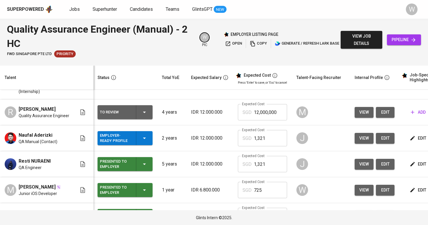
scroll to position [66, 1]
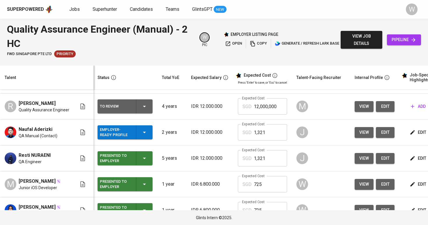
click at [143, 133] on icon "button" at bounding box center [144, 132] width 3 height 1
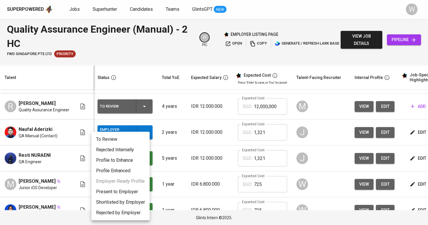
click at [133, 138] on li "To Review" at bounding box center [120, 139] width 58 height 10
